Goal: Navigation & Orientation: Go to known website

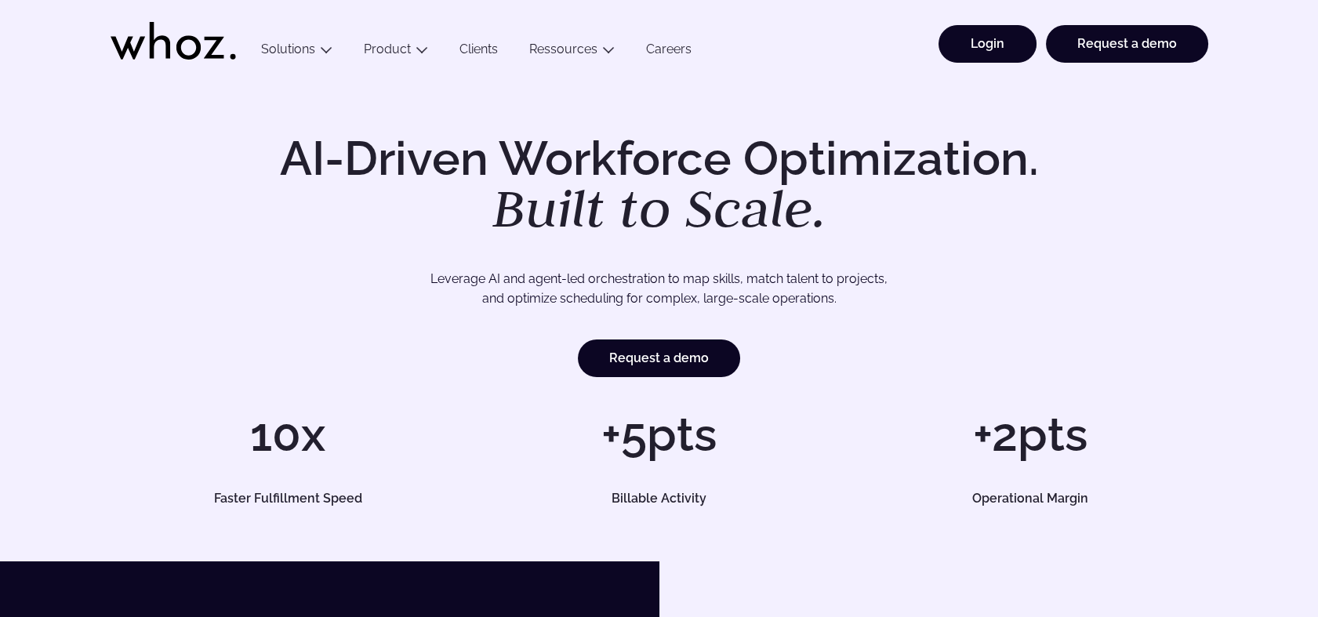
click at [974, 47] on link "Login" at bounding box center [987, 44] width 98 height 38
